Goal: Transaction & Acquisition: Purchase product/service

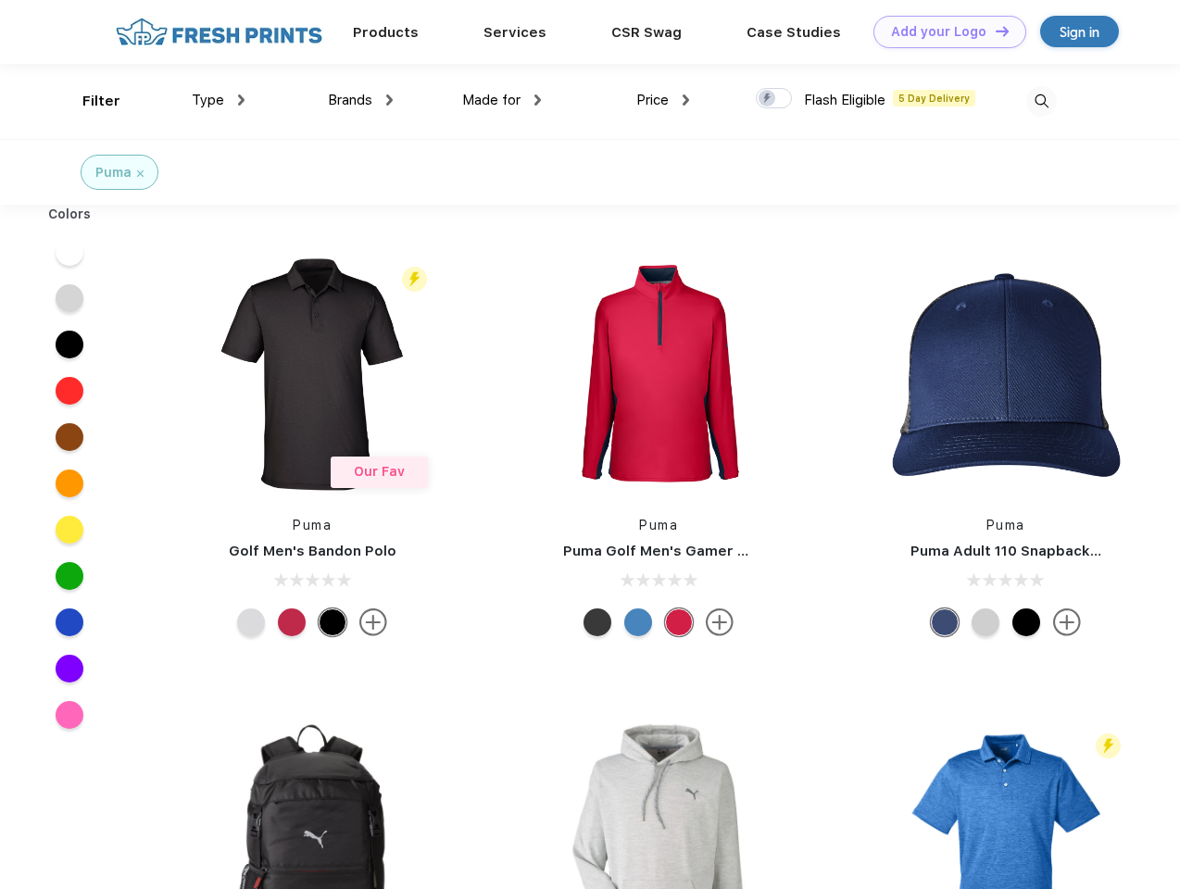
click at [943, 32] on link "Add your Logo Design Tool" at bounding box center [950, 32] width 153 height 32
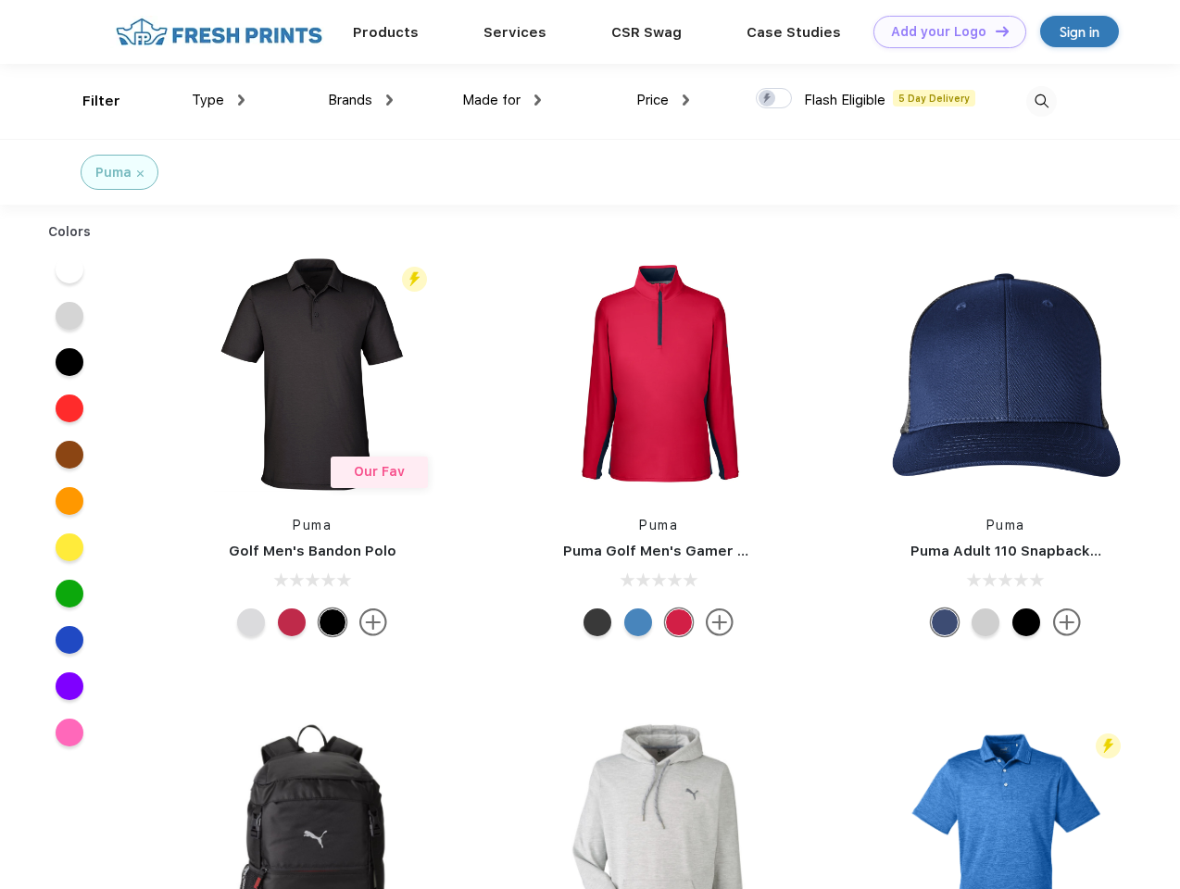
click at [0, 0] on div "Design Tool" at bounding box center [0, 0] width 0 height 0
click at [994, 31] on link "Add your Logo Design Tool" at bounding box center [950, 32] width 153 height 32
click at [89, 101] on div "Filter" at bounding box center [101, 101] width 38 height 21
click at [219, 100] on span "Type" at bounding box center [208, 100] width 32 height 17
click at [360, 100] on span "Brands" at bounding box center [350, 100] width 44 height 17
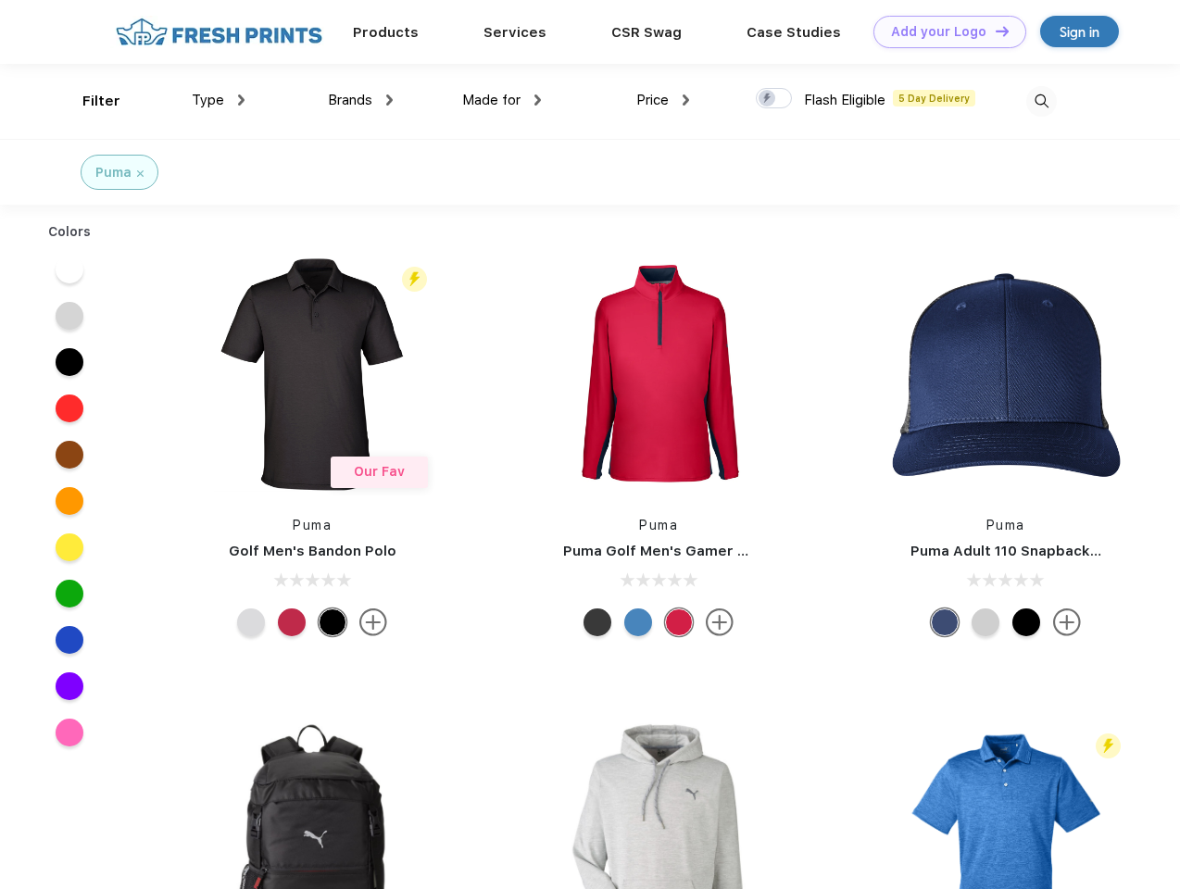
click at [502, 100] on span "Made for" at bounding box center [491, 100] width 58 height 17
click at [663, 100] on span "Price" at bounding box center [652, 100] width 32 height 17
click at [775, 99] on div at bounding box center [774, 98] width 36 height 20
click at [768, 99] on input "checkbox" at bounding box center [762, 93] width 12 height 12
click at [1041, 101] on img at bounding box center [1042, 101] width 31 height 31
